Goal: Register for event/course

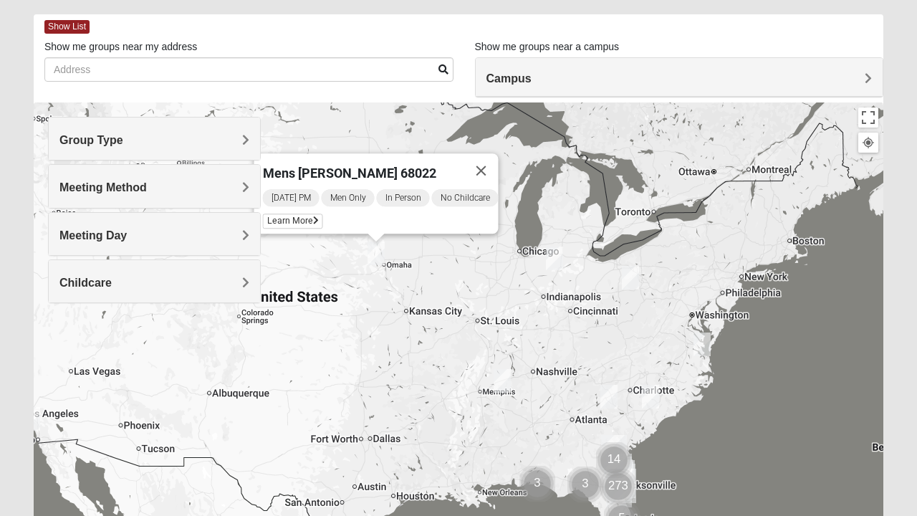
scroll to position [62, 0]
click at [241, 126] on div "Group Type" at bounding box center [154, 138] width 211 height 42
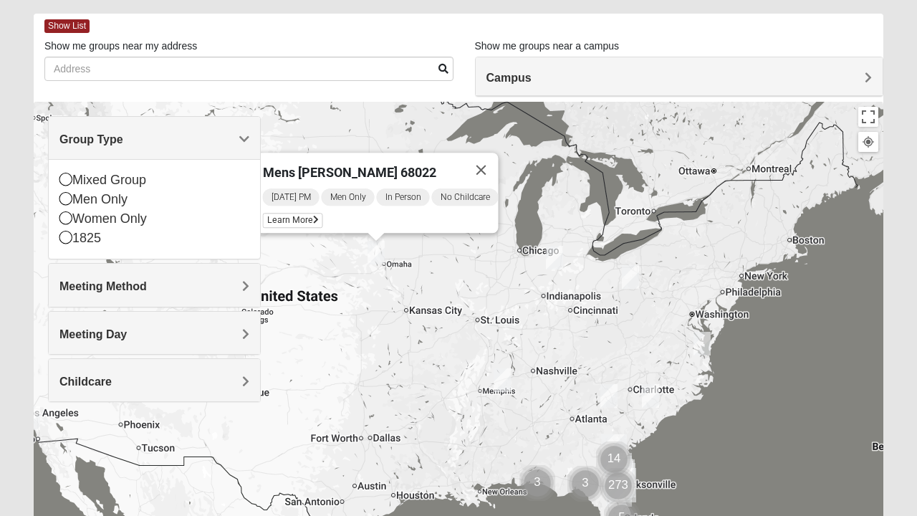
click at [123, 142] on span "Group Type" at bounding box center [91, 139] width 64 height 12
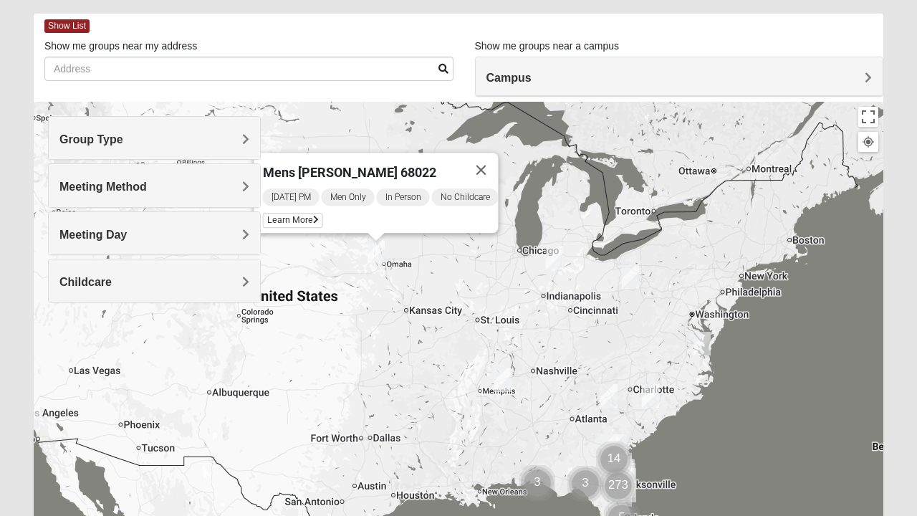
click at [238, 182] on h4 "Meeting Method" at bounding box center [154, 187] width 190 height 14
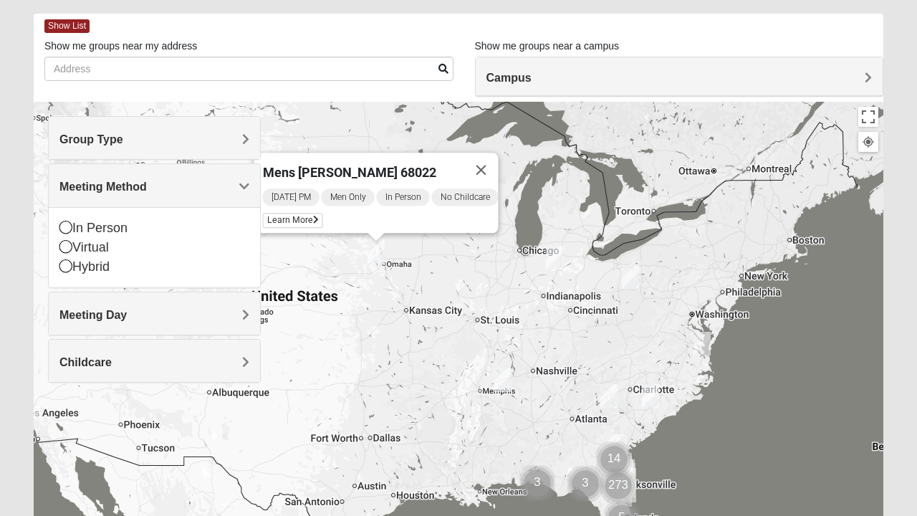
click at [241, 178] on div "Meeting Method" at bounding box center [154, 185] width 211 height 42
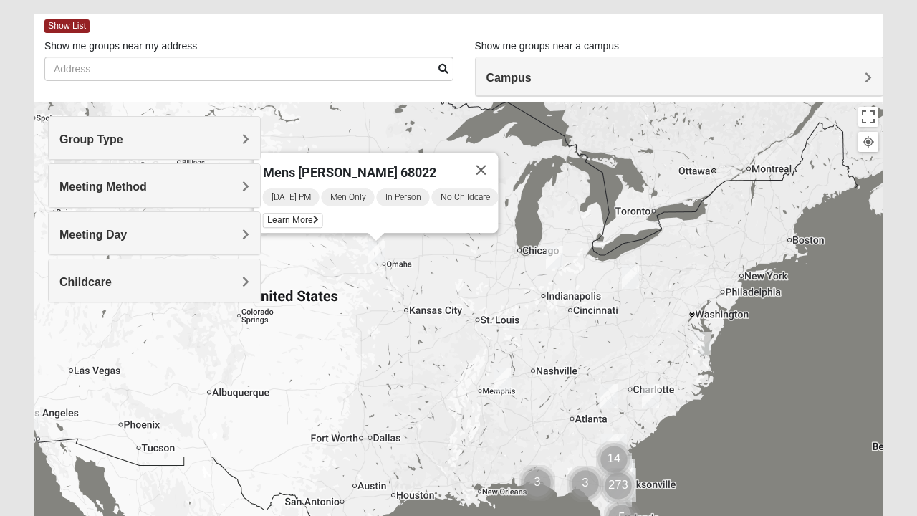
click at [224, 228] on h4 "Meeting Day" at bounding box center [154, 235] width 190 height 14
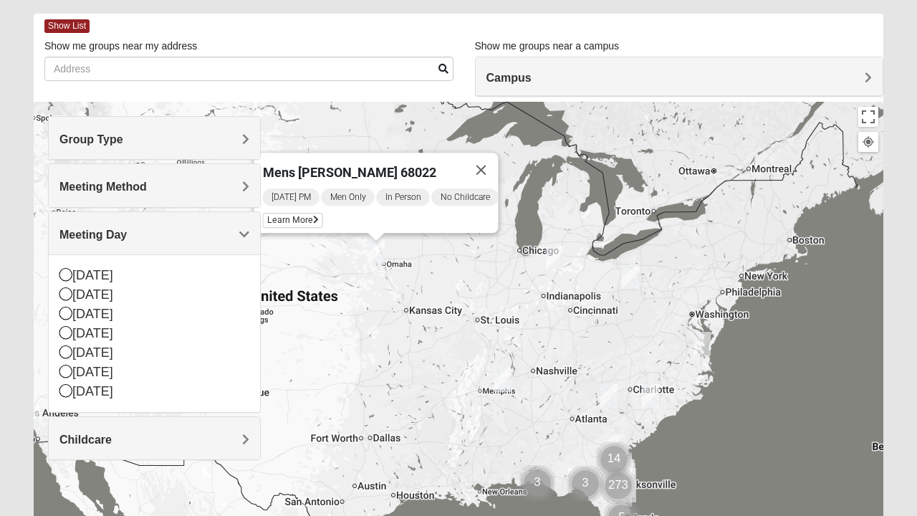
click at [127, 229] on span "Meeting Day" at bounding box center [92, 235] width 67 height 12
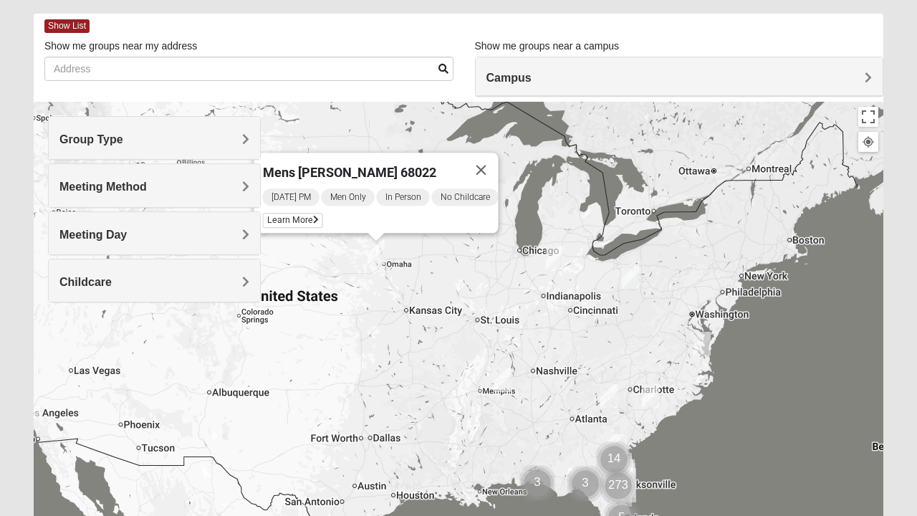
click at [233, 138] on h4 "Group Type" at bounding box center [154, 140] width 190 height 14
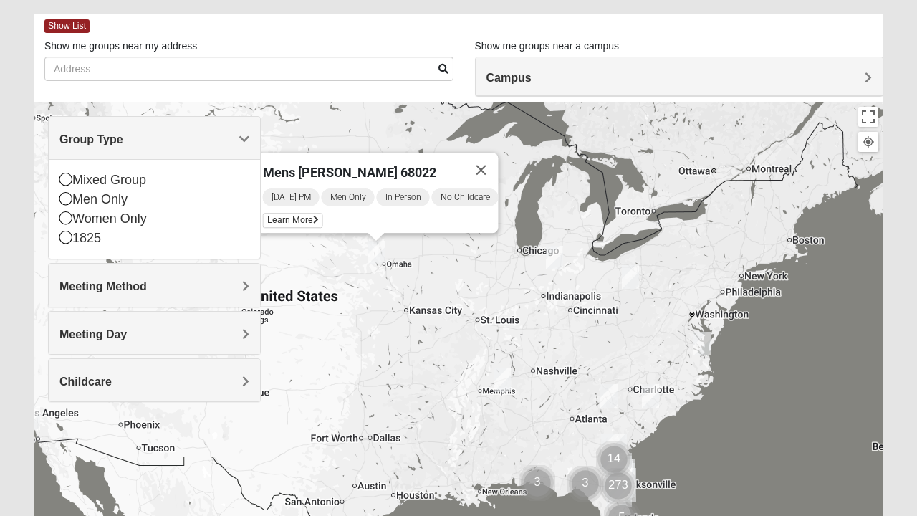
click at [75, 238] on div "1825" at bounding box center [154, 238] width 190 height 19
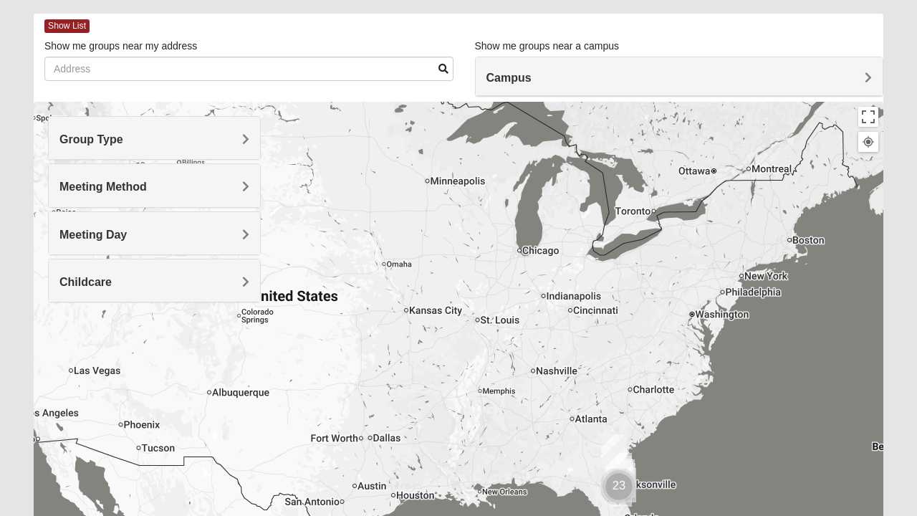
click at [147, 146] on h4 "Group Type" at bounding box center [154, 140] width 190 height 14
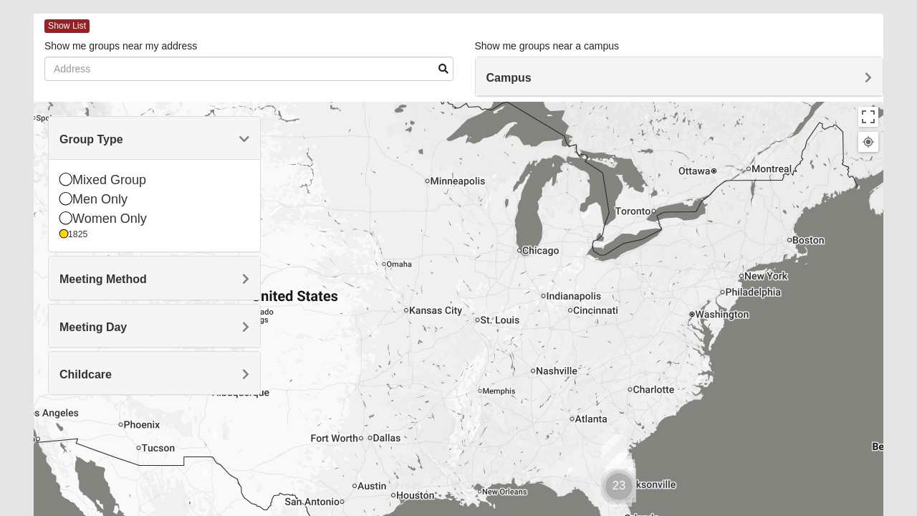
click at [77, 215] on div "Women Only" at bounding box center [154, 218] width 190 height 19
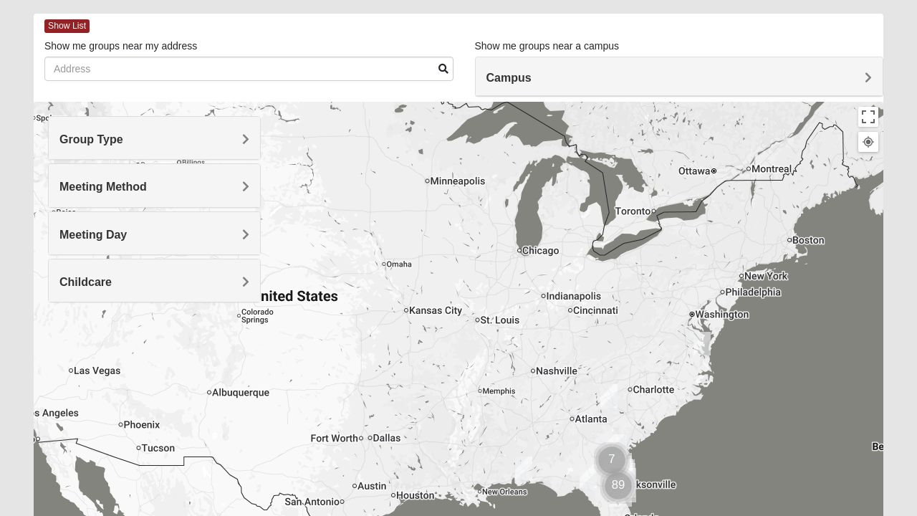
click at [232, 186] on h4 "Meeting Method" at bounding box center [154, 187] width 190 height 14
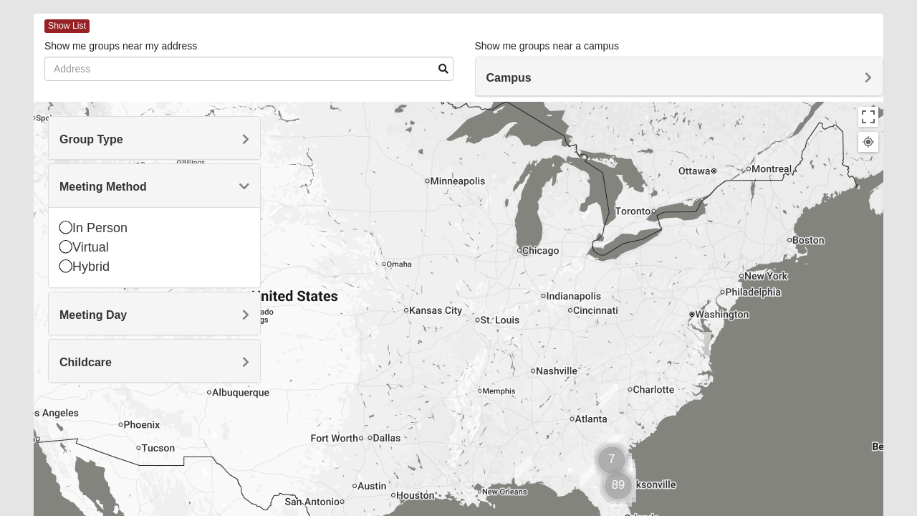
click at [72, 224] on div "In Person" at bounding box center [154, 227] width 190 height 19
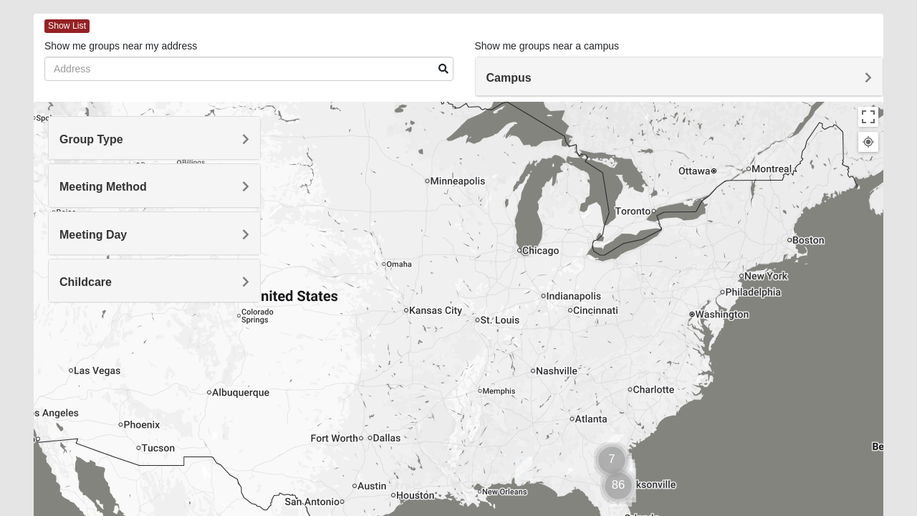
click at [229, 231] on h4 "Meeting Day" at bounding box center [154, 235] width 190 height 14
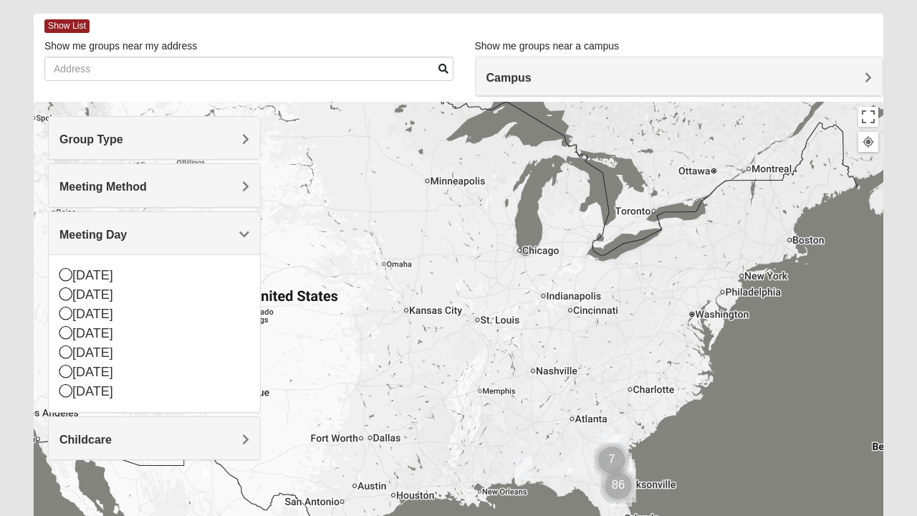
click at [70, 268] on icon at bounding box center [65, 274] width 13 height 13
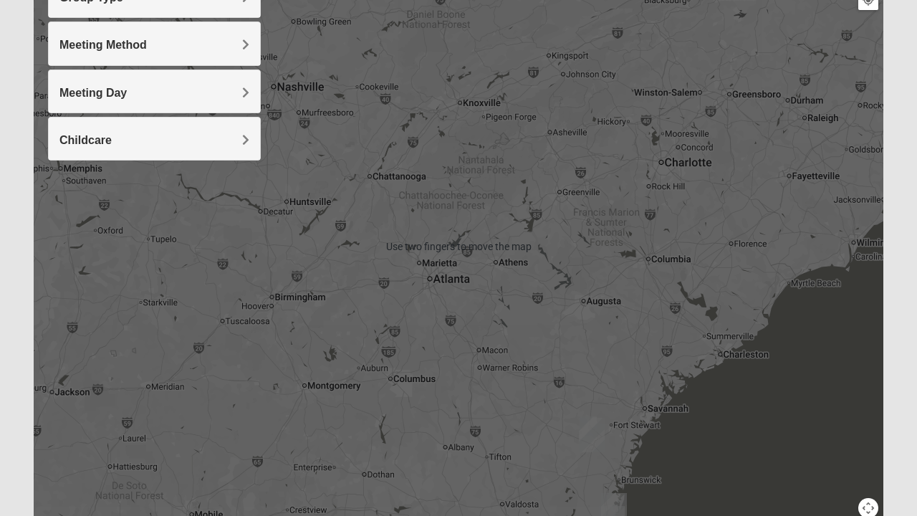
scroll to position [273, 0]
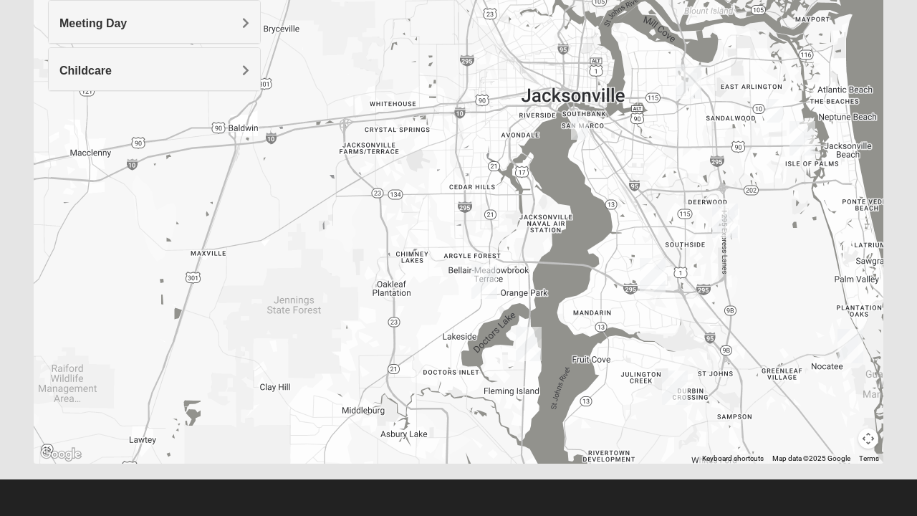
click at [655, 276] on img "Mandarin" at bounding box center [652, 275] width 37 height 46
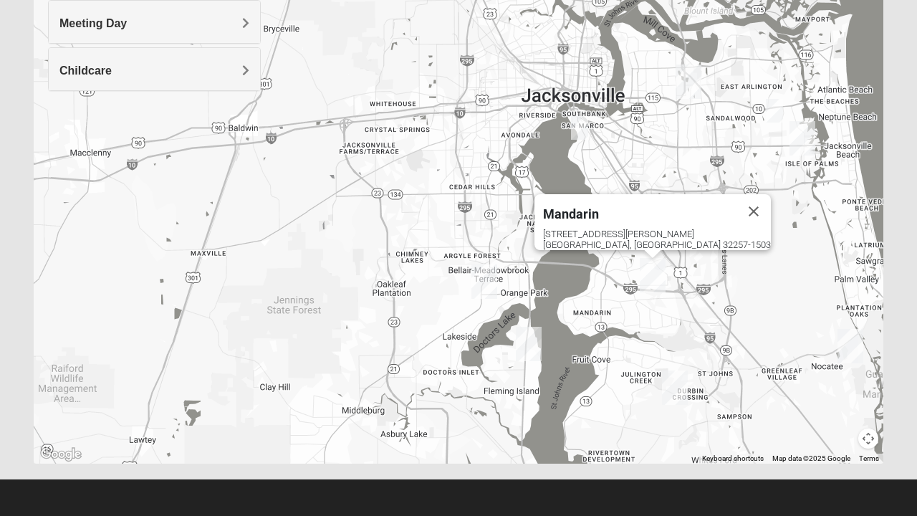
click at [735, 227] on img "Baymeadows" at bounding box center [724, 221] width 37 height 46
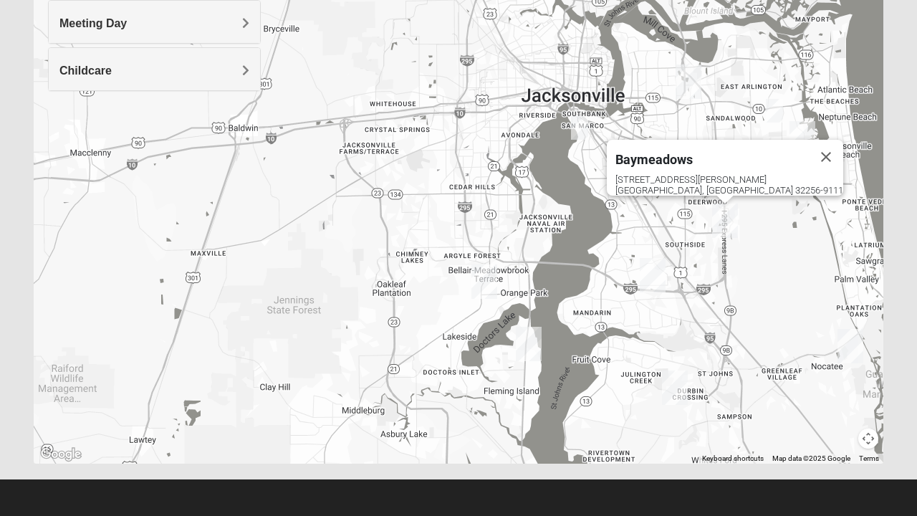
click at [736, 174] on div "8133 Point Meadows Way Jacksonville, FL 32256-9111" at bounding box center [729, 184] width 228 height 21
click at [728, 219] on img "Baymeadows" at bounding box center [724, 221] width 37 height 46
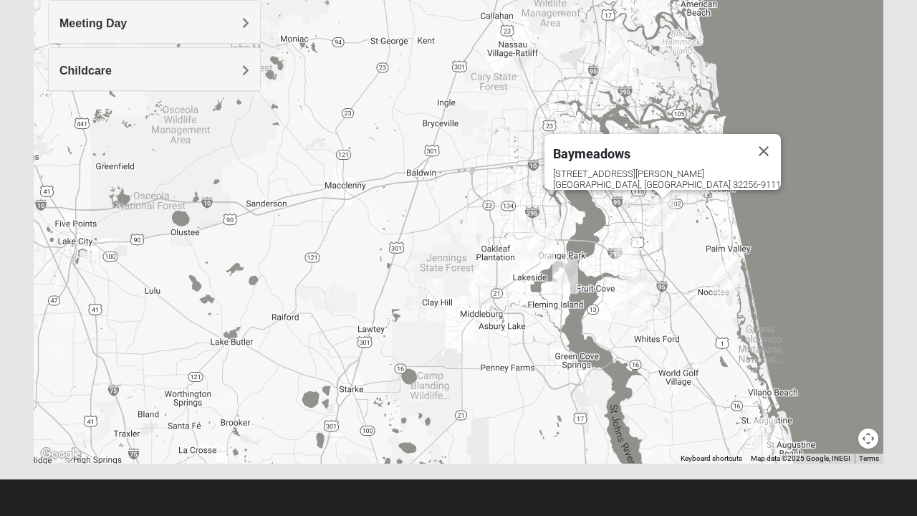
click at [585, 170] on img "1825 Mixed Chamberlian/Hicks 32207" at bounding box center [588, 167] width 29 height 35
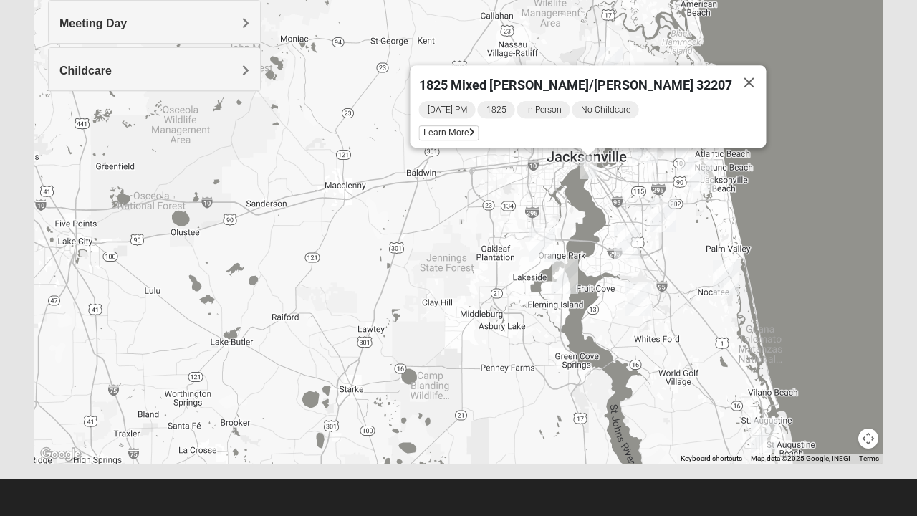
click at [668, 208] on img "Baymeadows" at bounding box center [662, 215] width 37 height 46
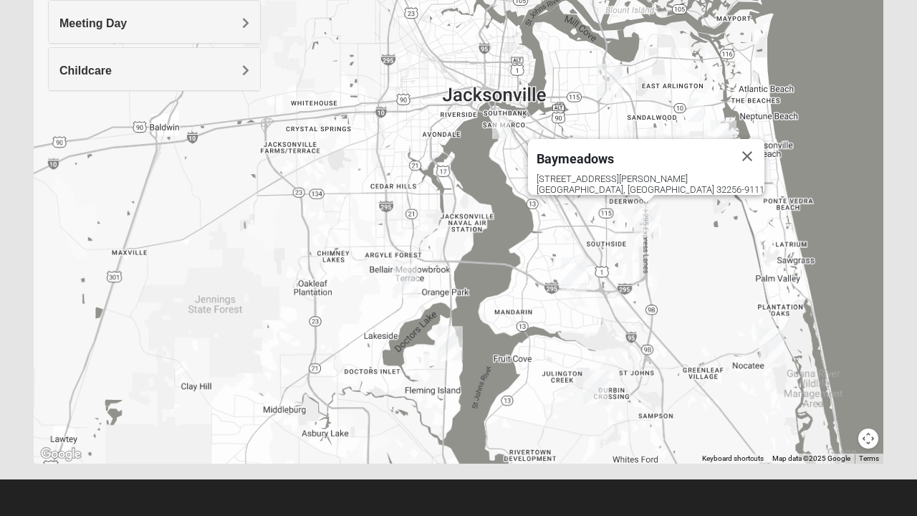
click at [701, 107] on img "1825 Mixed Annis 32246" at bounding box center [695, 109] width 29 height 35
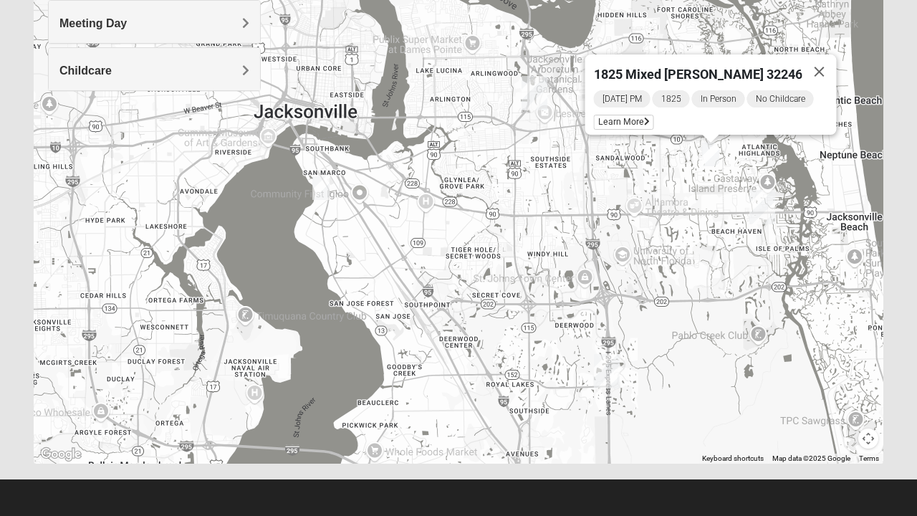
click at [612, 366] on img "Baymeadows" at bounding box center [606, 371] width 37 height 46
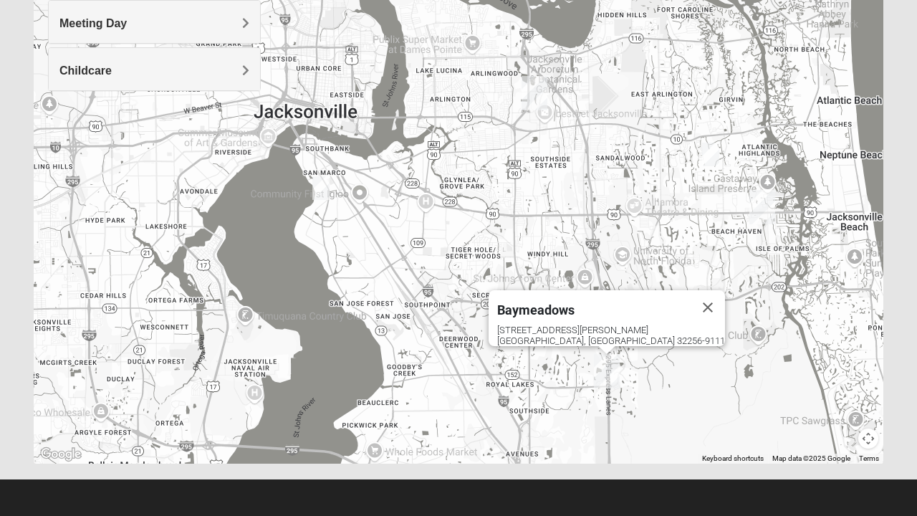
click at [621, 331] on div "8133 Point Meadows Way Jacksonville, FL 32256-9111" at bounding box center [611, 335] width 228 height 21
click at [767, 206] on img "San Pablo" at bounding box center [762, 207] width 37 height 46
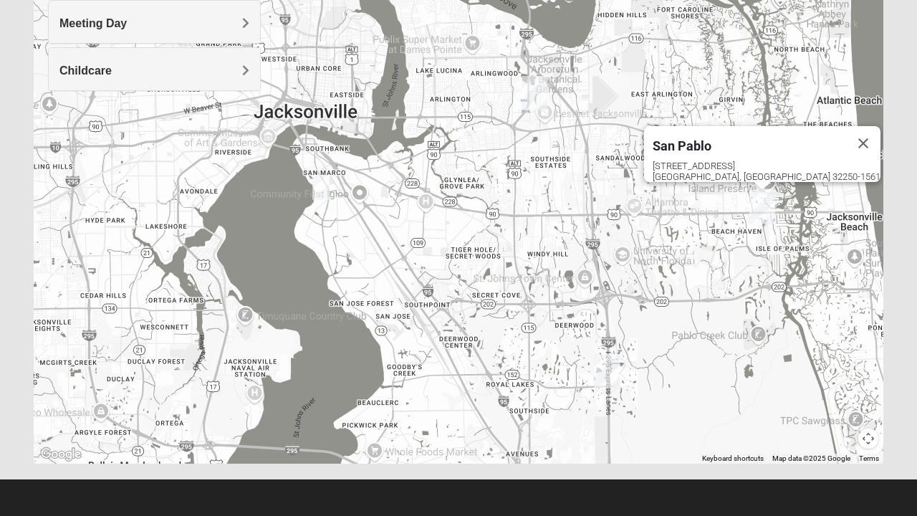
click at [613, 360] on img "Baymeadows" at bounding box center [606, 371] width 37 height 46
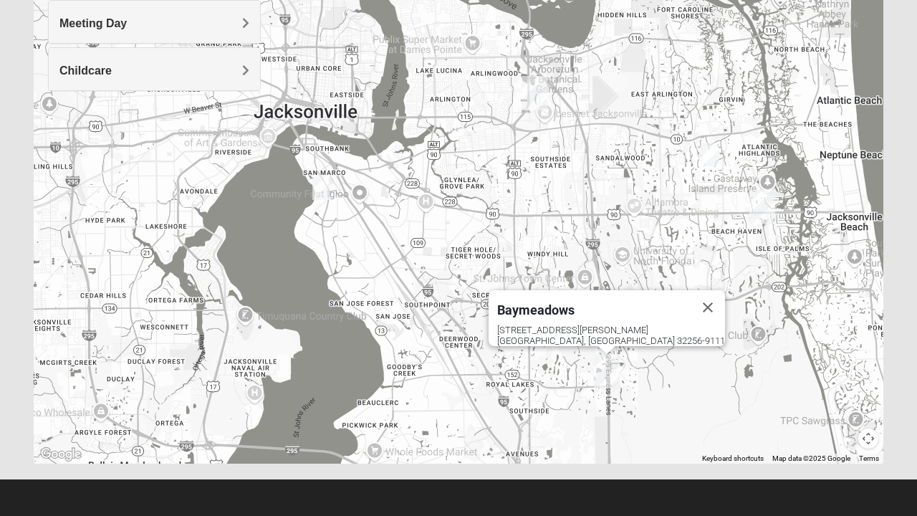
click at [714, 150] on img "1825 Mixed Annis 32246" at bounding box center [710, 154] width 29 height 35
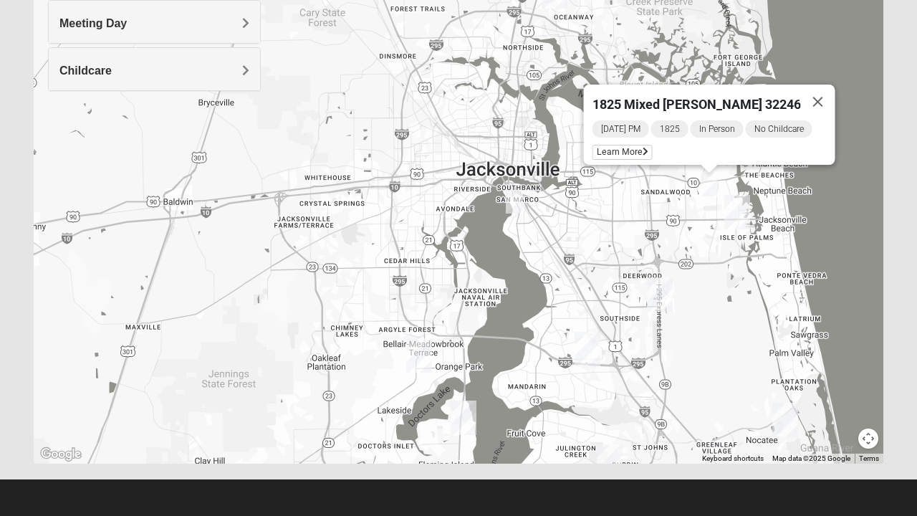
click at [648, 148] on icon at bounding box center [646, 152] width 6 height 9
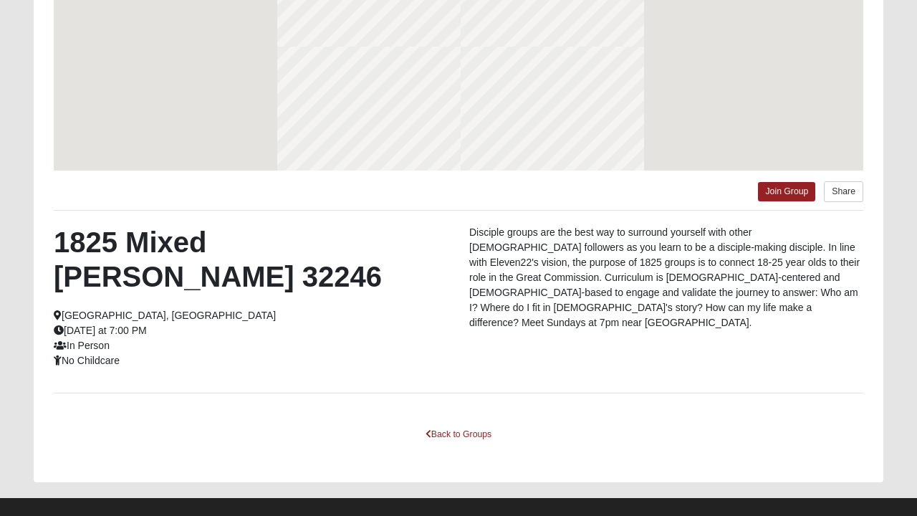
scroll to position [210, 0]
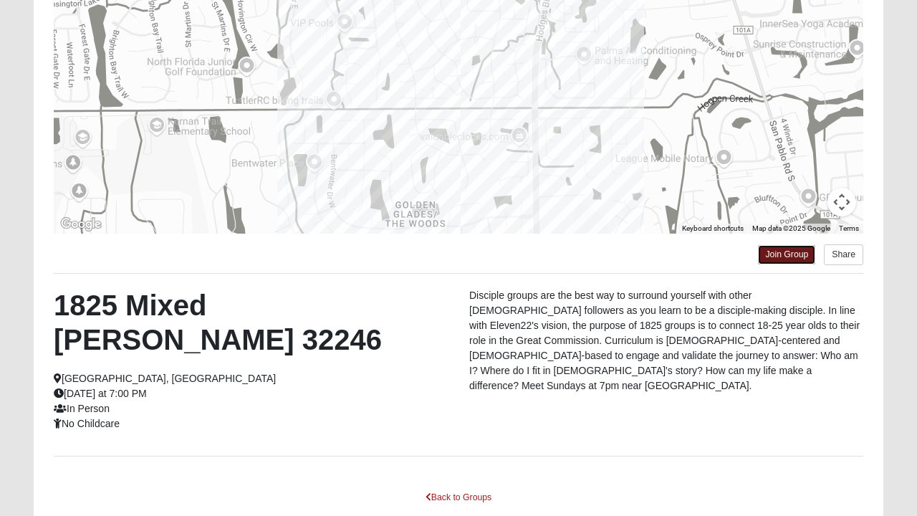
click at [804, 256] on link "Join Group" at bounding box center [786, 254] width 57 height 19
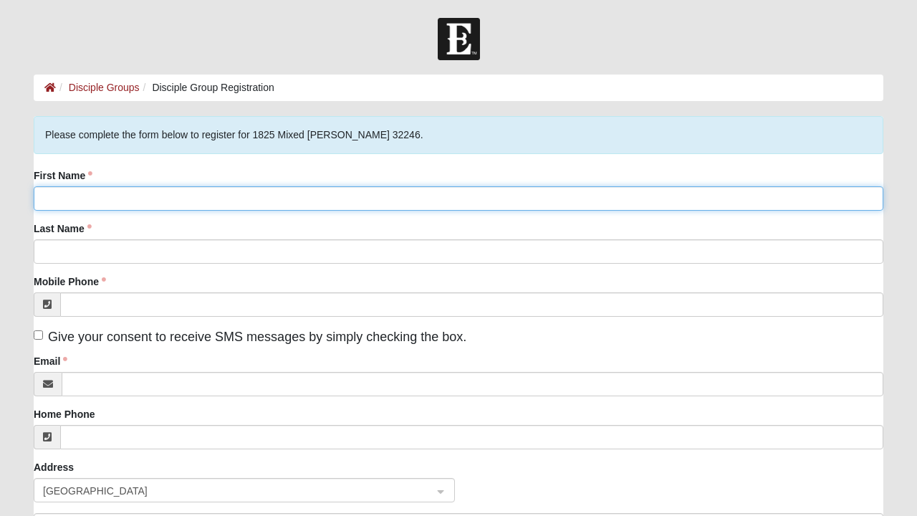
click at [610, 193] on input "First Name" at bounding box center [459, 198] width 850 height 24
type input "Kayla"
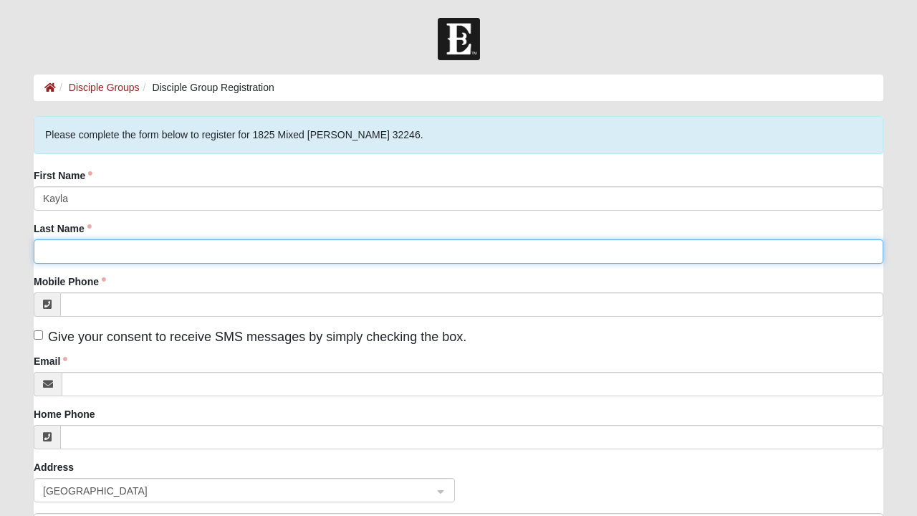
click at [115, 248] on input "Last Name" at bounding box center [459, 251] width 850 height 24
type input "[PERSON_NAME]"
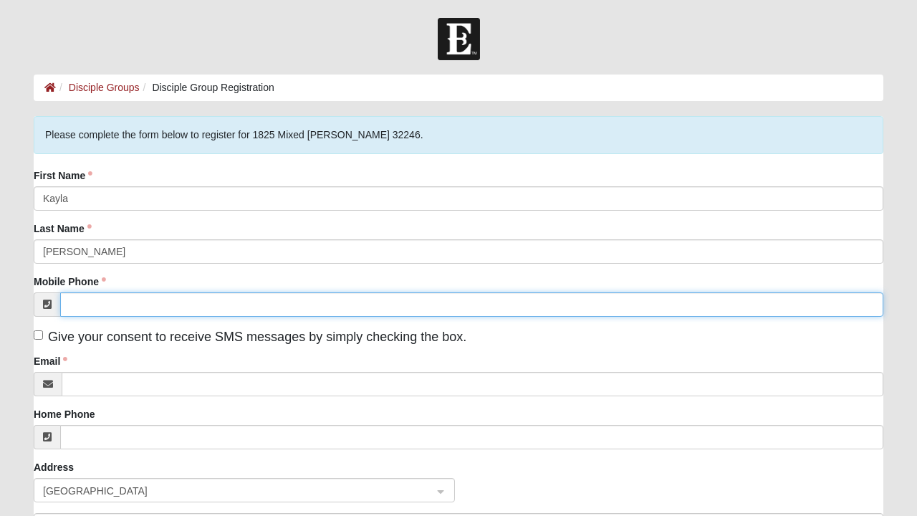
click at [254, 304] on input "Mobile Phone" at bounding box center [471, 304] width 823 height 24
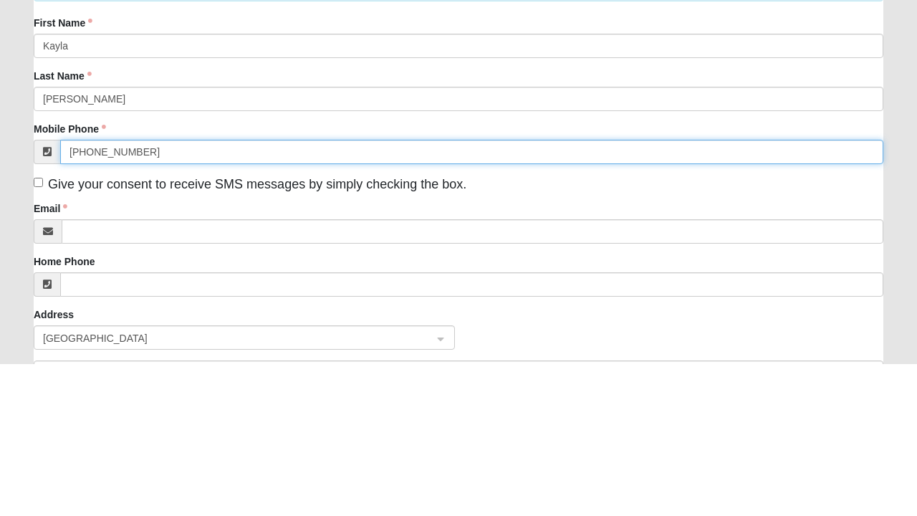
type input "[PHONE_NUMBER]"
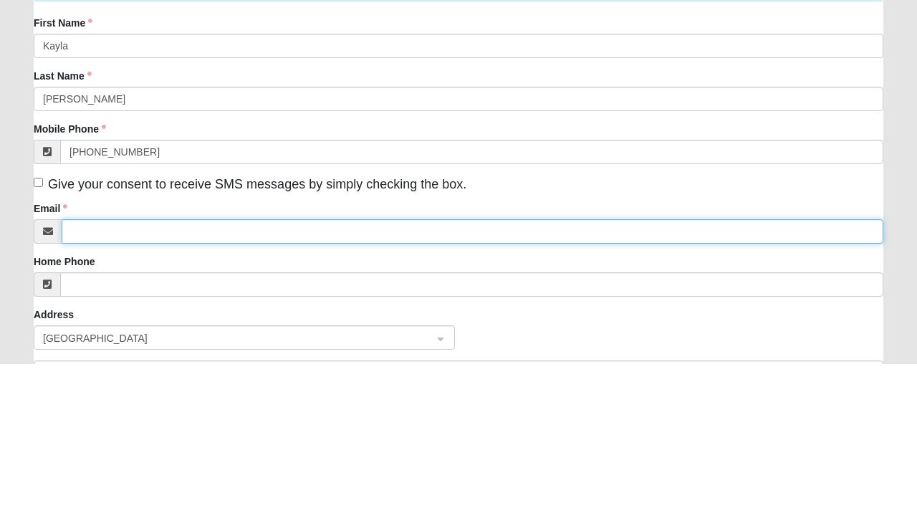
click at [374, 385] on input "Email" at bounding box center [473, 384] width 822 height 24
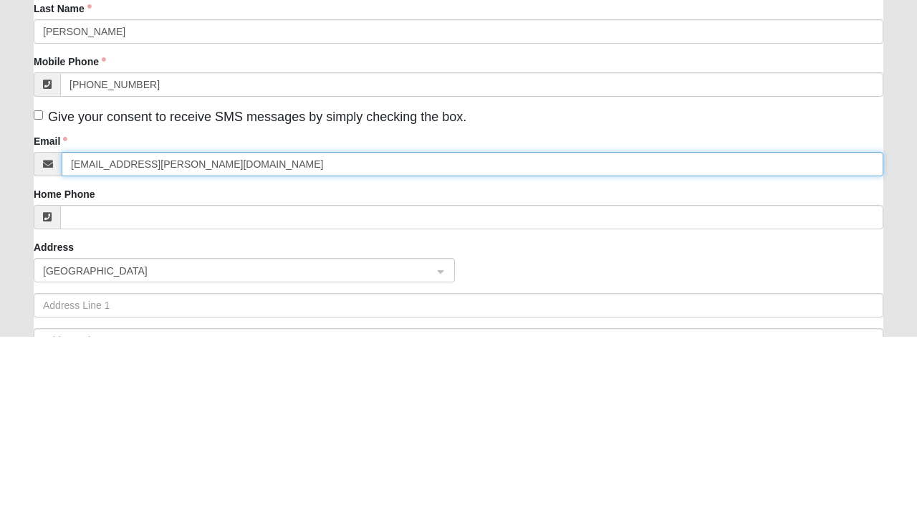
scroll to position [42, 0]
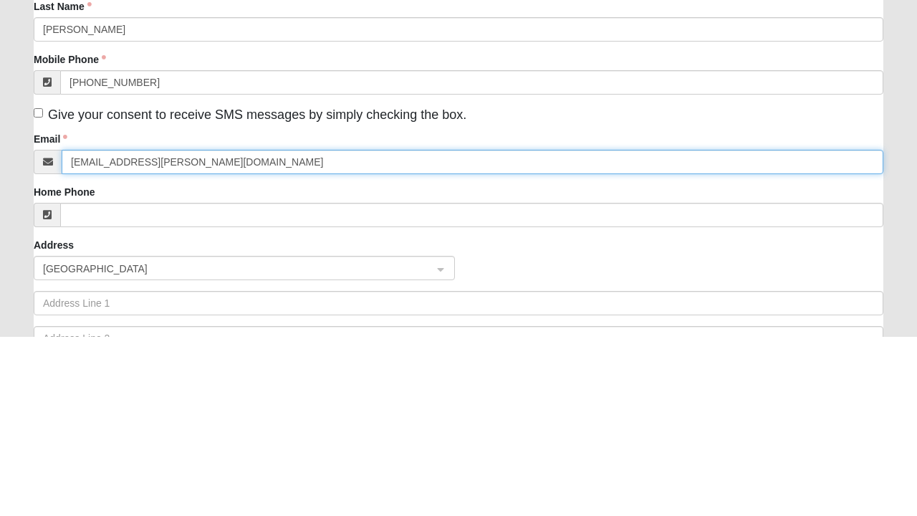
type input "[EMAIL_ADDRESS][PERSON_NAME][DOMAIN_NAME]"
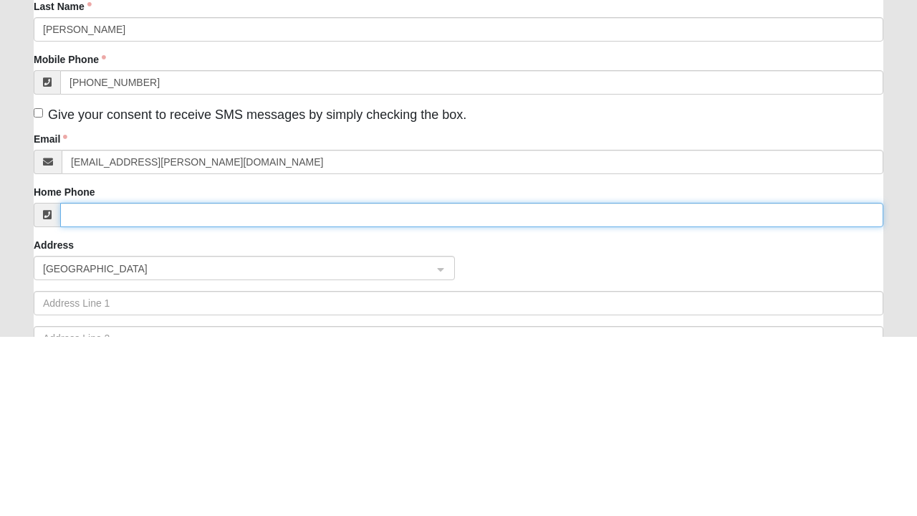
click at [402, 394] on input "Home Phone" at bounding box center [471, 395] width 823 height 24
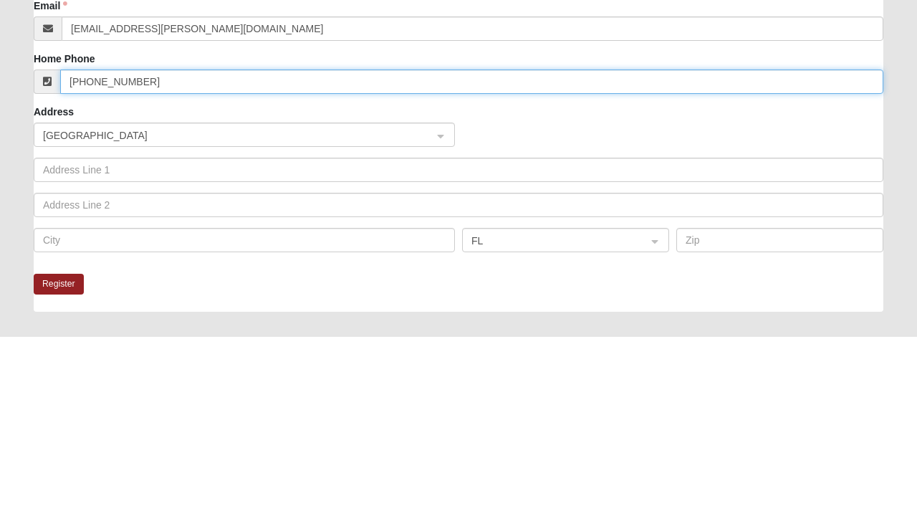
scroll to position [178, 0]
type input "[PHONE_NUMBER]"
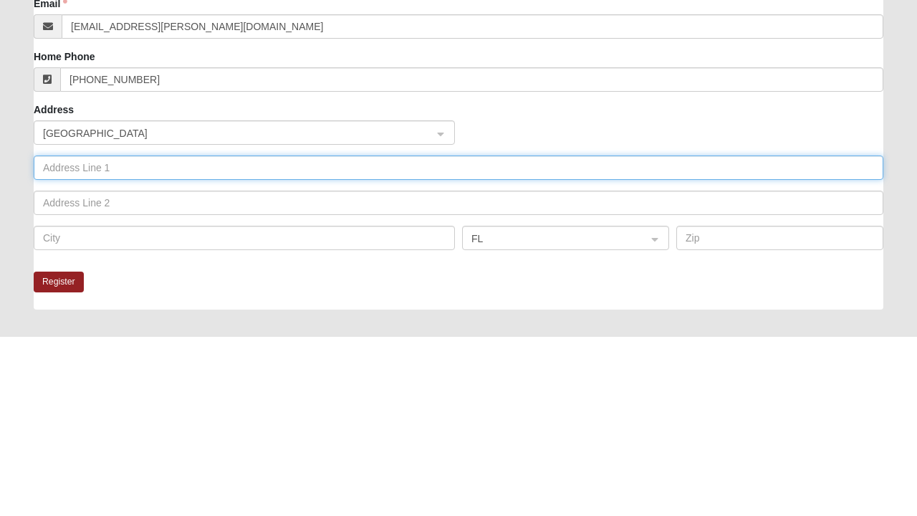
click at [319, 347] on input "text" at bounding box center [459, 347] width 850 height 24
type input "[STREET_ADDRESS]"
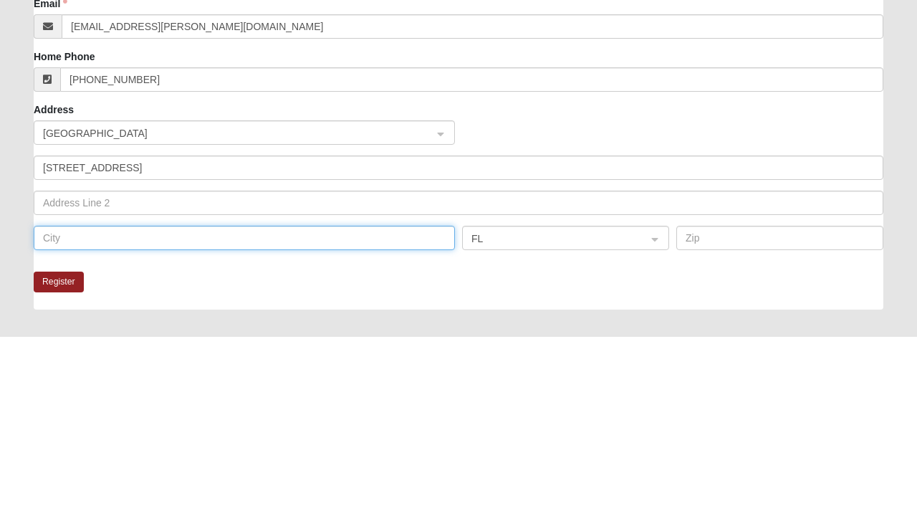
click at [163, 411] on input "text" at bounding box center [244, 417] width 421 height 24
type input "[GEOGRAPHIC_DATA]"
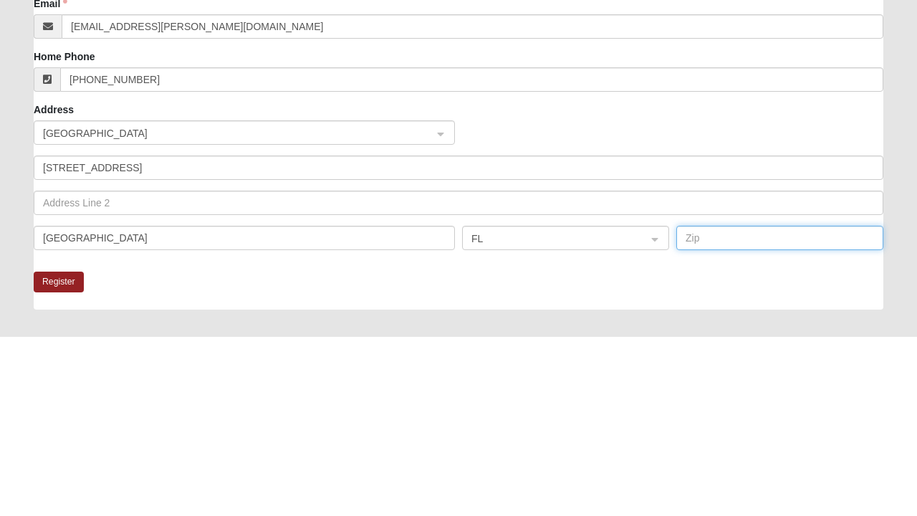
click at [722, 420] on input "text" at bounding box center [779, 417] width 207 height 24
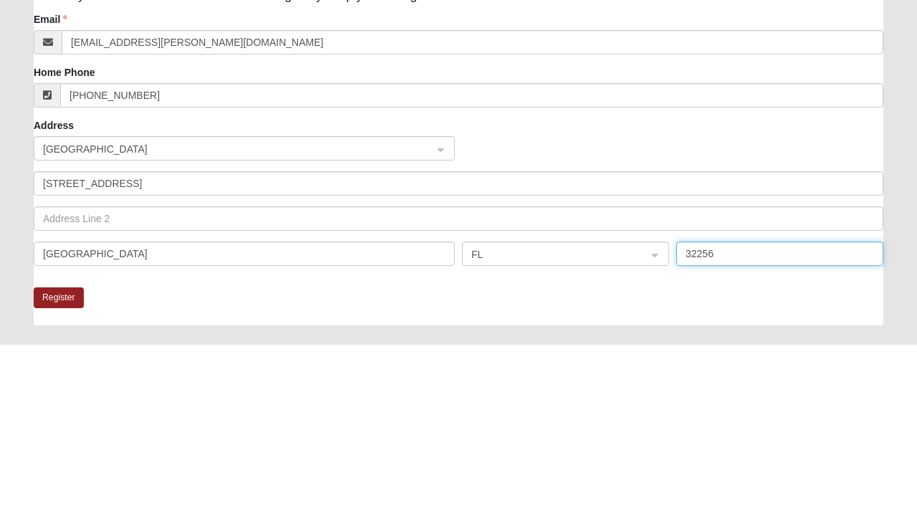
scroll to position [170, 0]
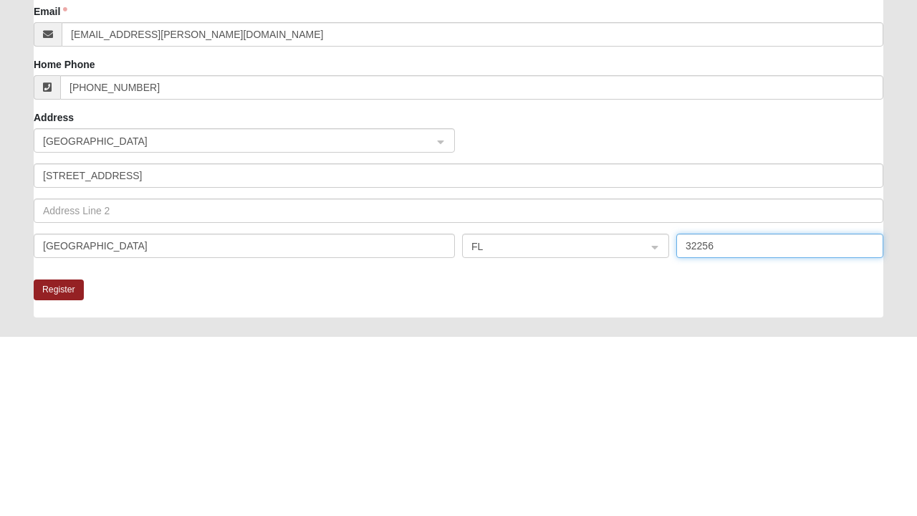
type input "32256"
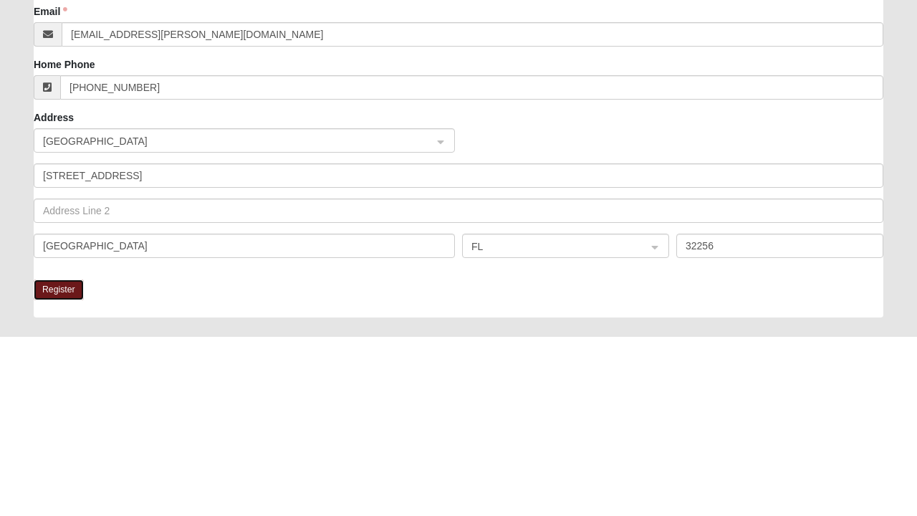
click at [50, 469] on button "Register" at bounding box center [59, 468] width 50 height 21
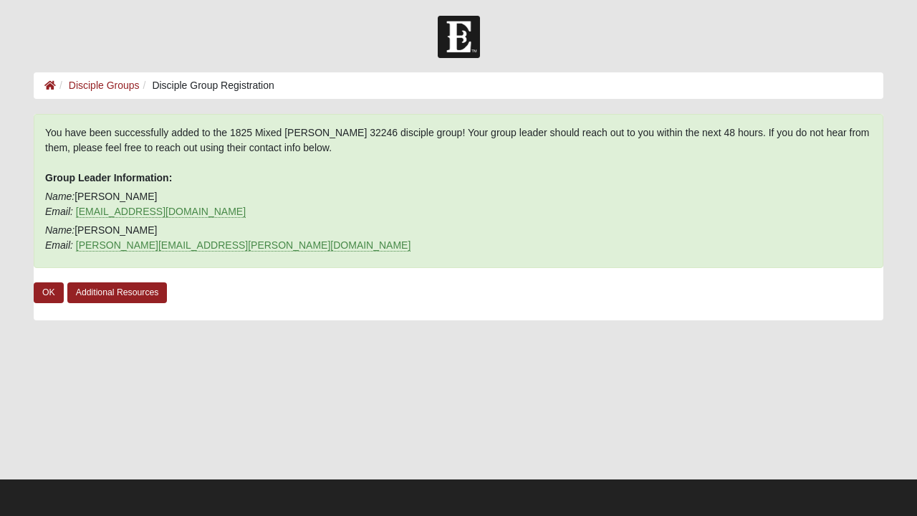
scroll to position [1, 0]
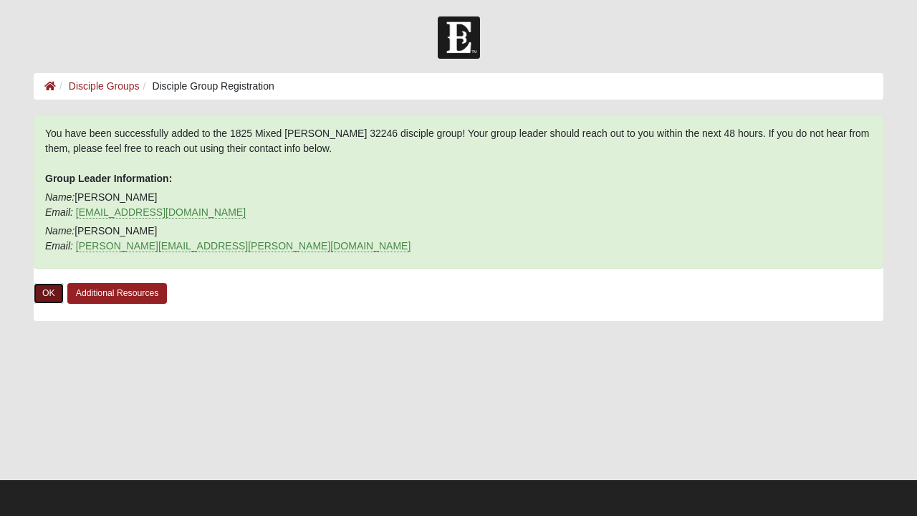
click at [45, 292] on link "OK" at bounding box center [49, 293] width 30 height 21
